Goal: Task Accomplishment & Management: Manage account settings

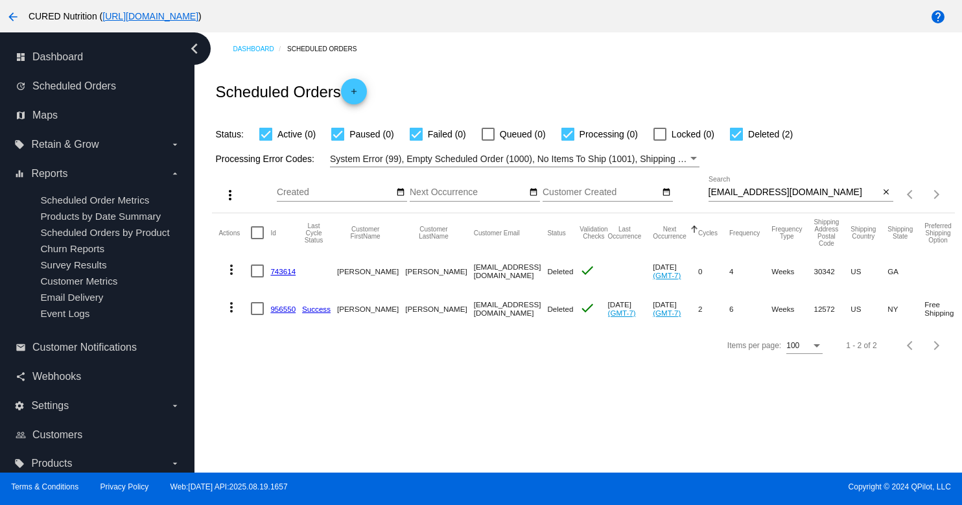
click at [769, 194] on input "[EMAIL_ADDRESS][DOMAIN_NAME]" at bounding box center [793, 192] width 171 height 10
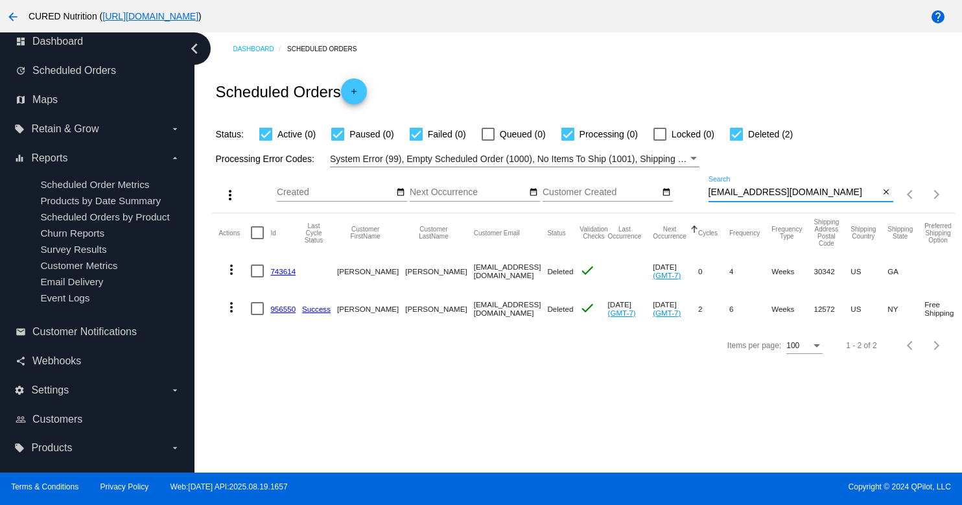
click at [769, 194] on input "[EMAIL_ADDRESS][DOMAIN_NAME]" at bounding box center [793, 192] width 171 height 10
paste input "[PERSON_NAME].[PERSON_NAME]"
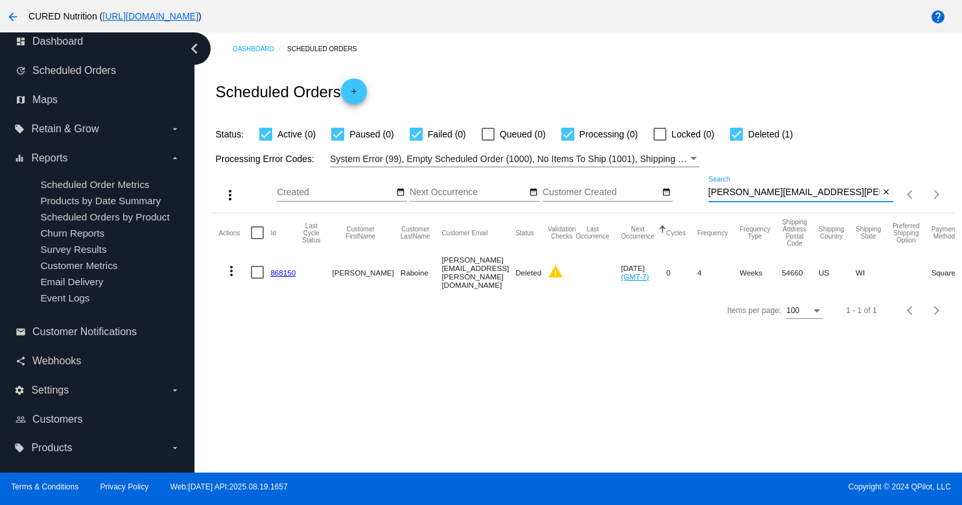
click at [778, 190] on input "[PERSON_NAME][EMAIL_ADDRESS][PERSON_NAME][DOMAIN_NAME]" at bounding box center [793, 192] width 171 height 10
paste input "bri.lifestruckwellness"
type input "[EMAIL_ADDRESS][DOMAIN_NAME]"
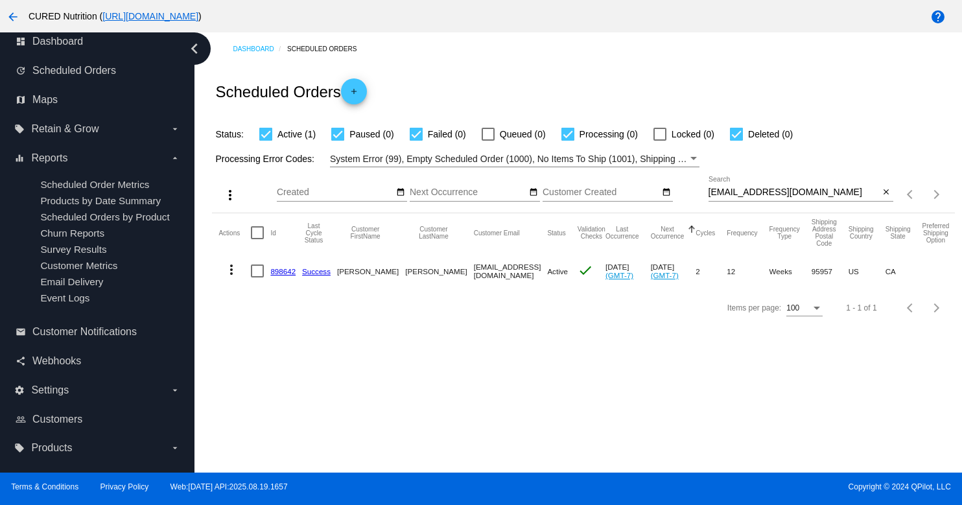
click at [276, 271] on link "898642" at bounding box center [282, 271] width 25 height 8
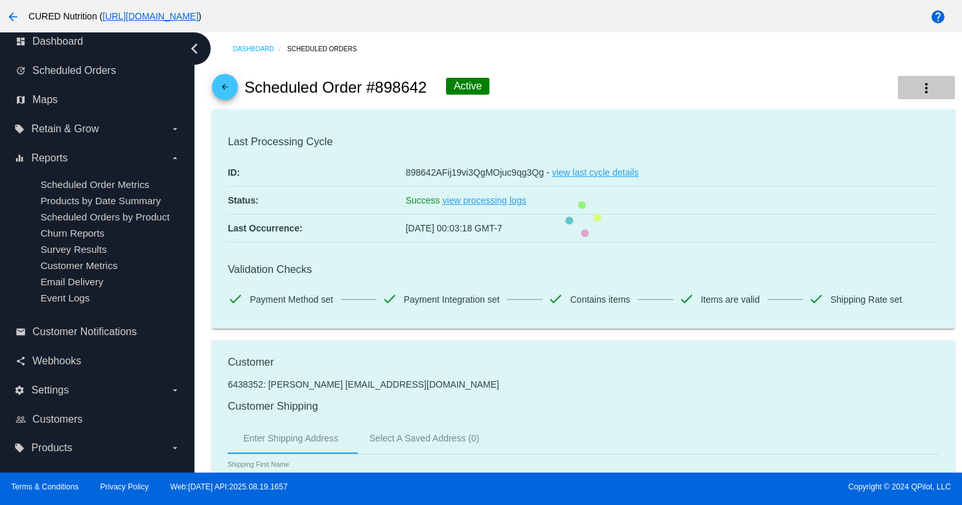
click at [912, 90] on button "more_vert" at bounding box center [925, 87] width 57 height 23
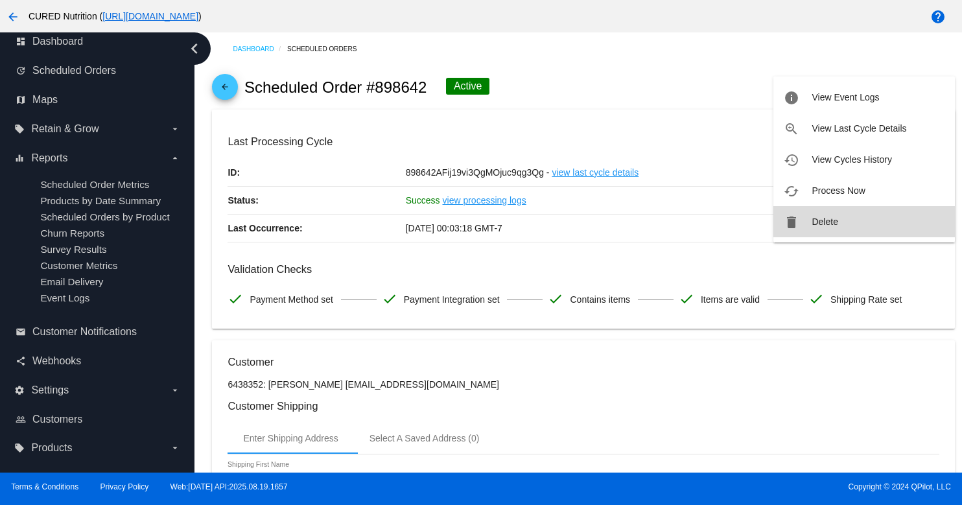
click at [827, 224] on span "Delete" at bounding box center [824, 221] width 26 height 10
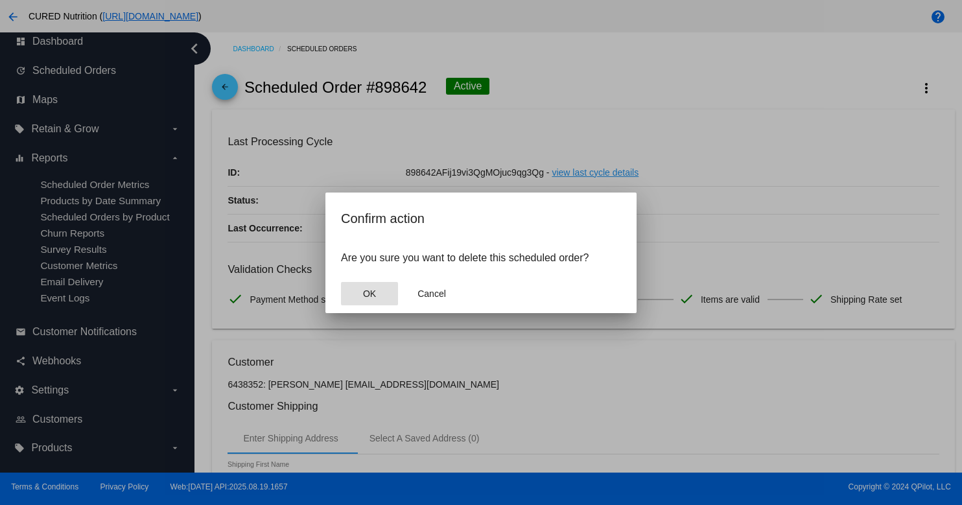
click at [383, 289] on button "OK" at bounding box center [369, 293] width 57 height 23
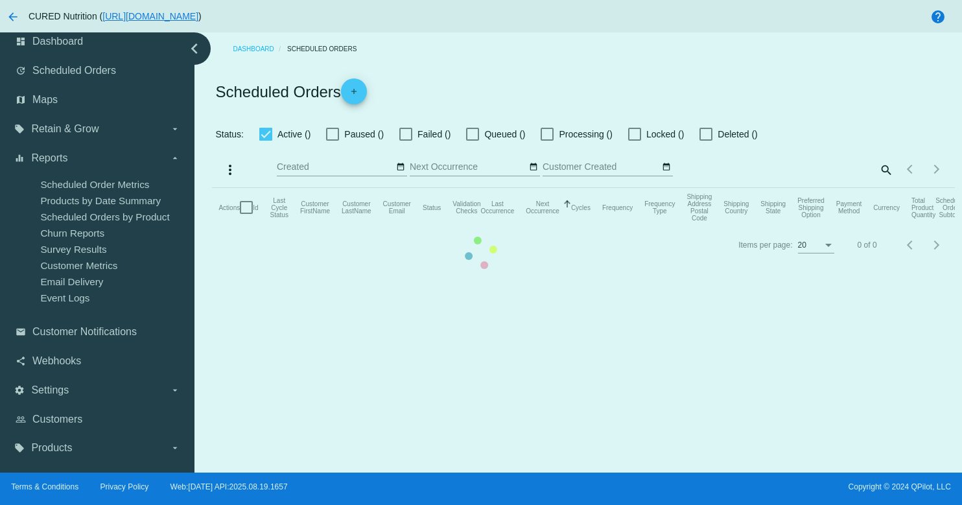
checkbox input "true"
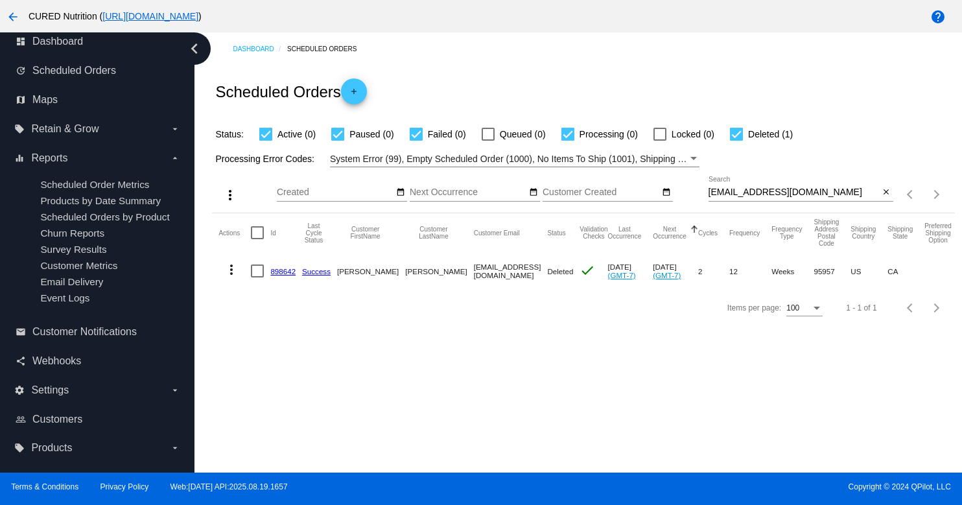
click at [798, 192] on input "[EMAIL_ADDRESS][DOMAIN_NAME]" at bounding box center [793, 192] width 171 height 10
paste input "thelaundrylady@hot"
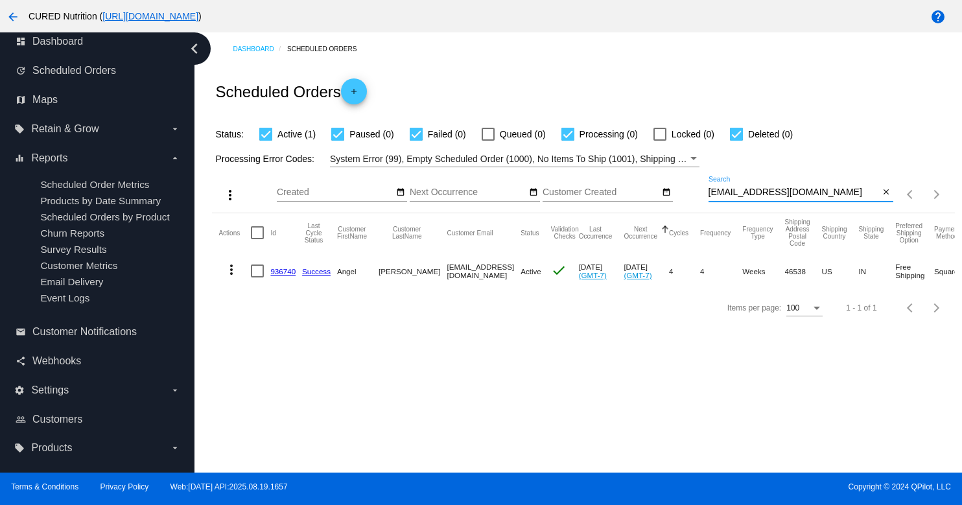
click at [748, 194] on input "[EMAIL_ADDRESS][DOMAIN_NAME]" at bounding box center [793, 192] width 171 height 10
paste input "[EMAIL_ADDRESS]"
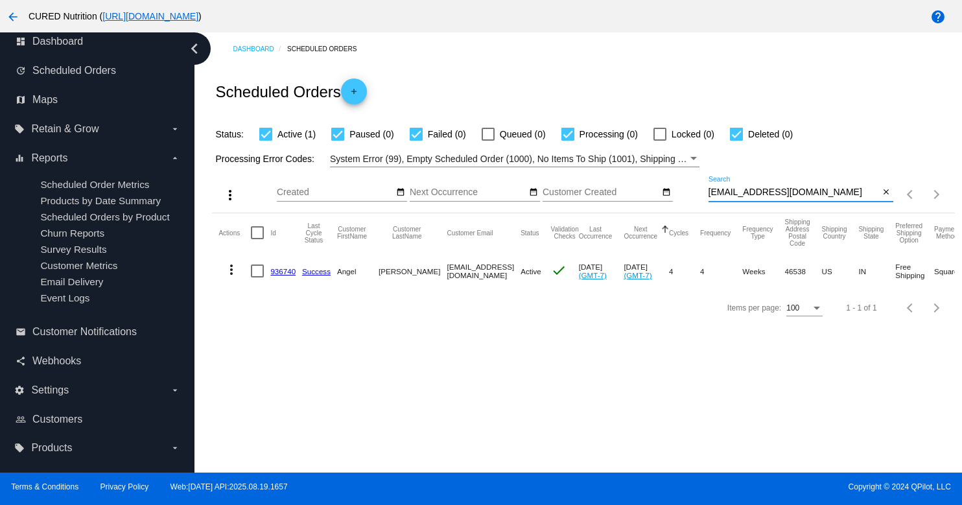
type input "[EMAIL_ADDRESS][DOMAIN_NAME]"
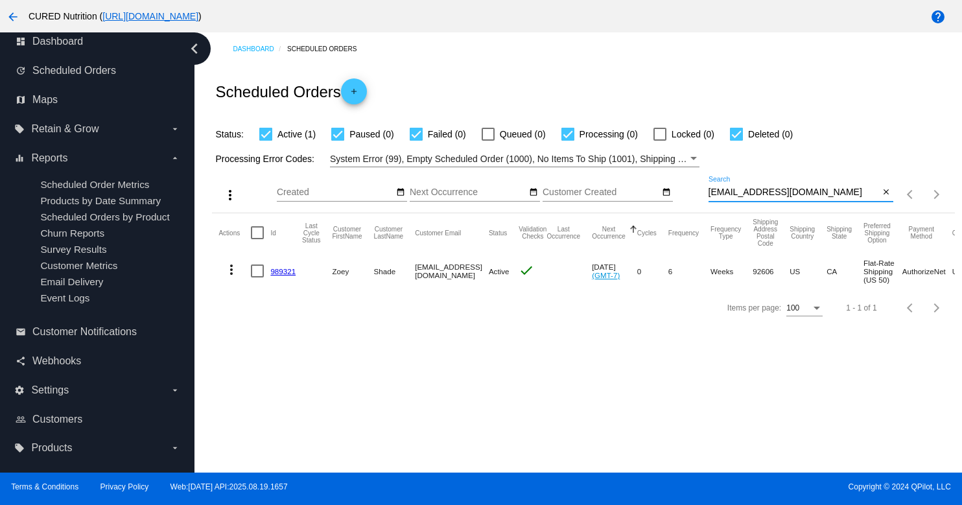
click at [286, 271] on link "989321" at bounding box center [282, 271] width 25 height 8
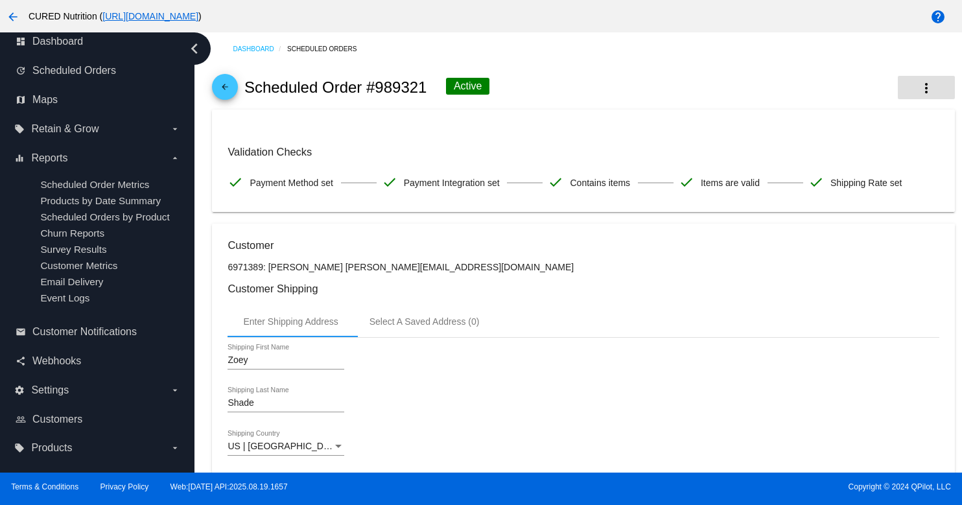
click at [912, 86] on button "more_vert" at bounding box center [925, 87] width 57 height 23
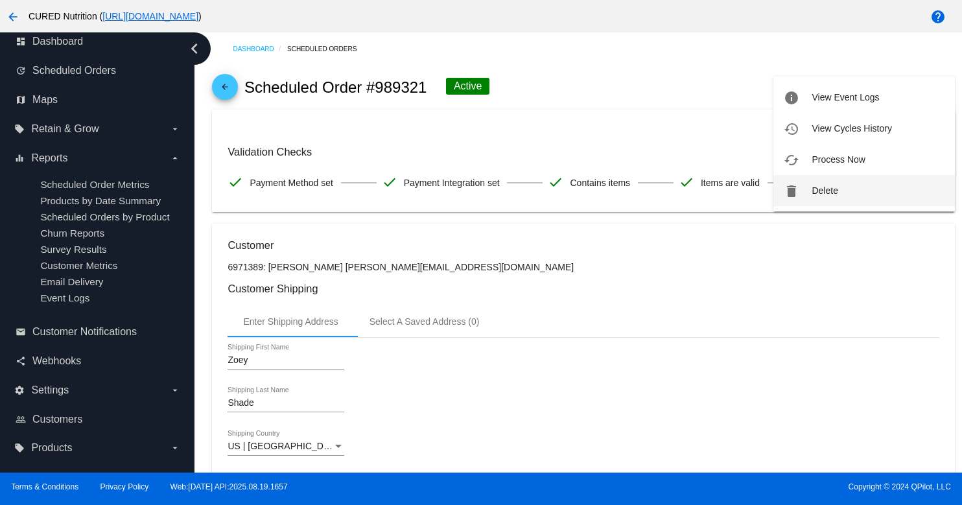
click at [797, 192] on mat-icon "delete" at bounding box center [791, 191] width 16 height 16
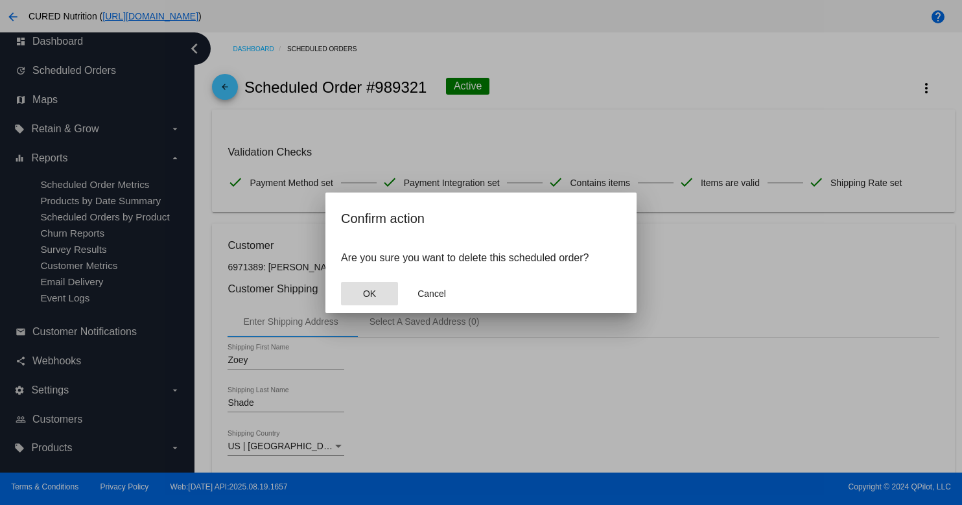
click at [360, 288] on button "OK" at bounding box center [369, 293] width 57 height 23
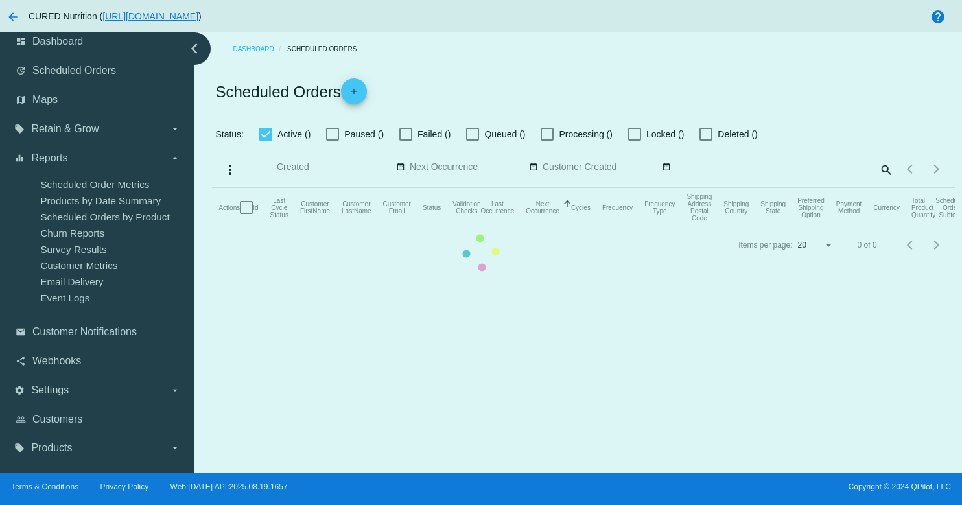
checkbox input "true"
